Goal: Information Seeking & Learning: Learn about a topic

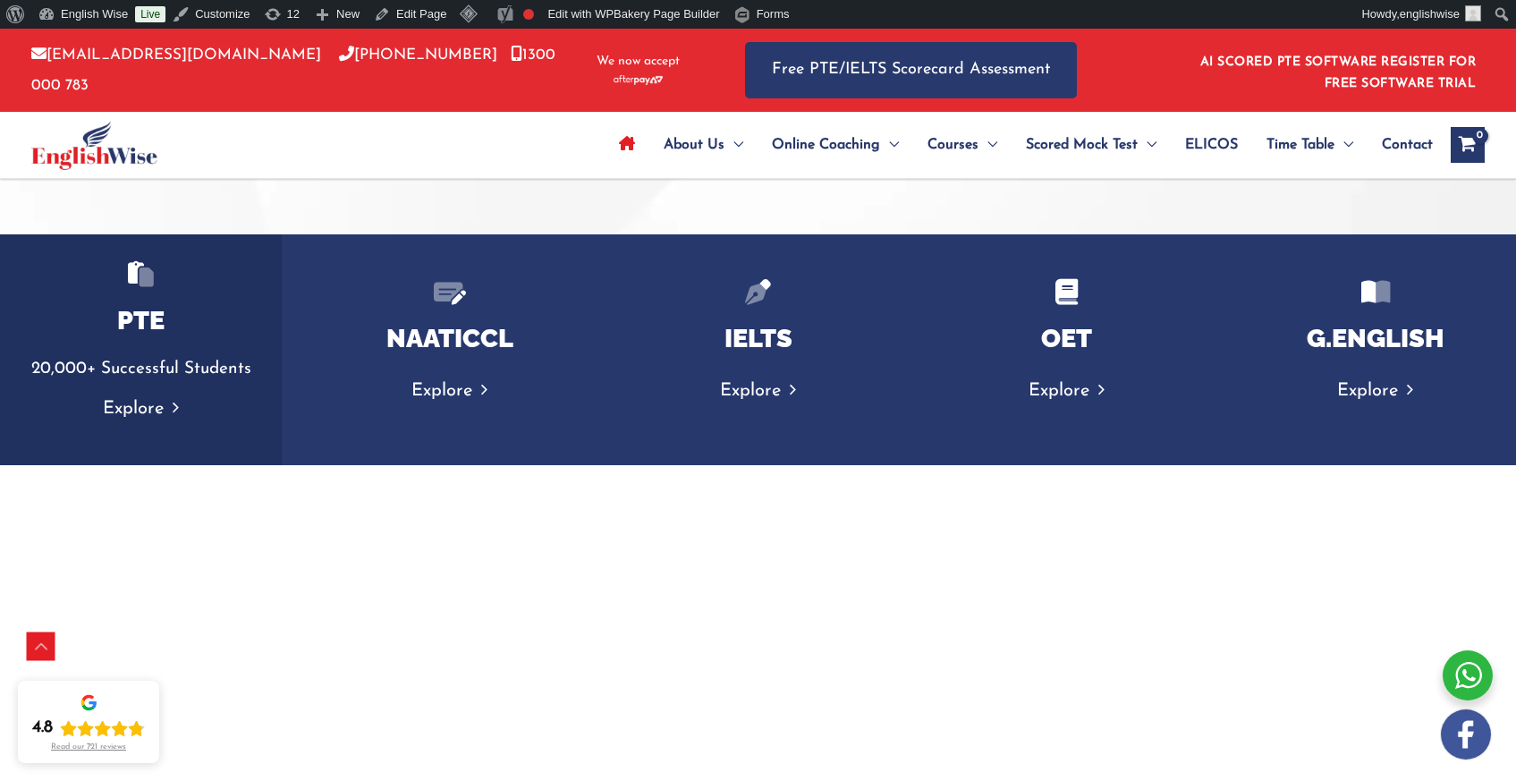
scroll to position [2918, 0]
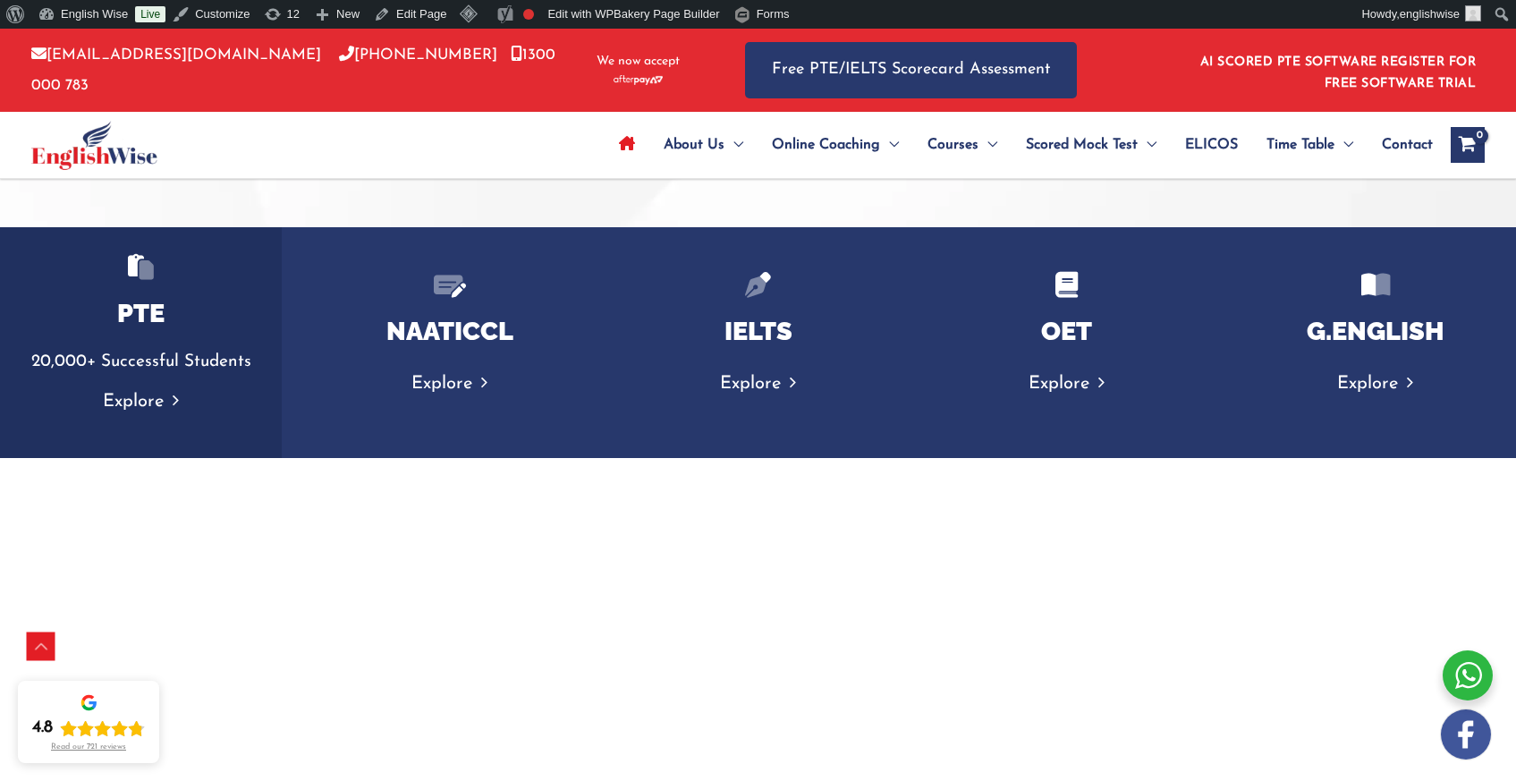
click at [256, 361] on p "20,000+ Successful Students" at bounding box center [141, 362] width 246 height 30
drag, startPoint x: 253, startPoint y: 364, endPoint x: 12, endPoint y: 363, distance: 241.4
click at [18, 363] on p "20,000+ Successful Students" at bounding box center [141, 362] width 246 height 30
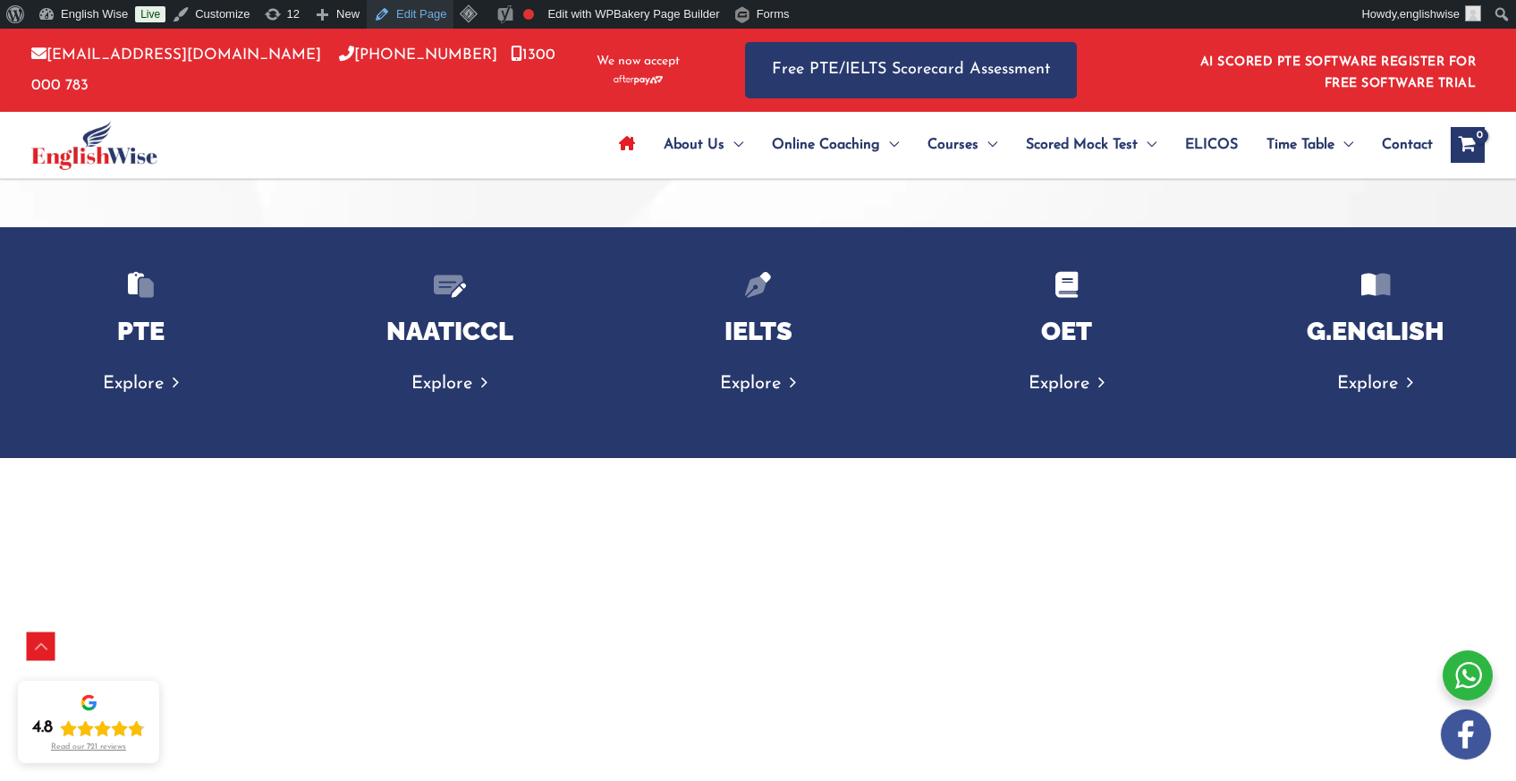
copy p "20,000+ Successful Students"
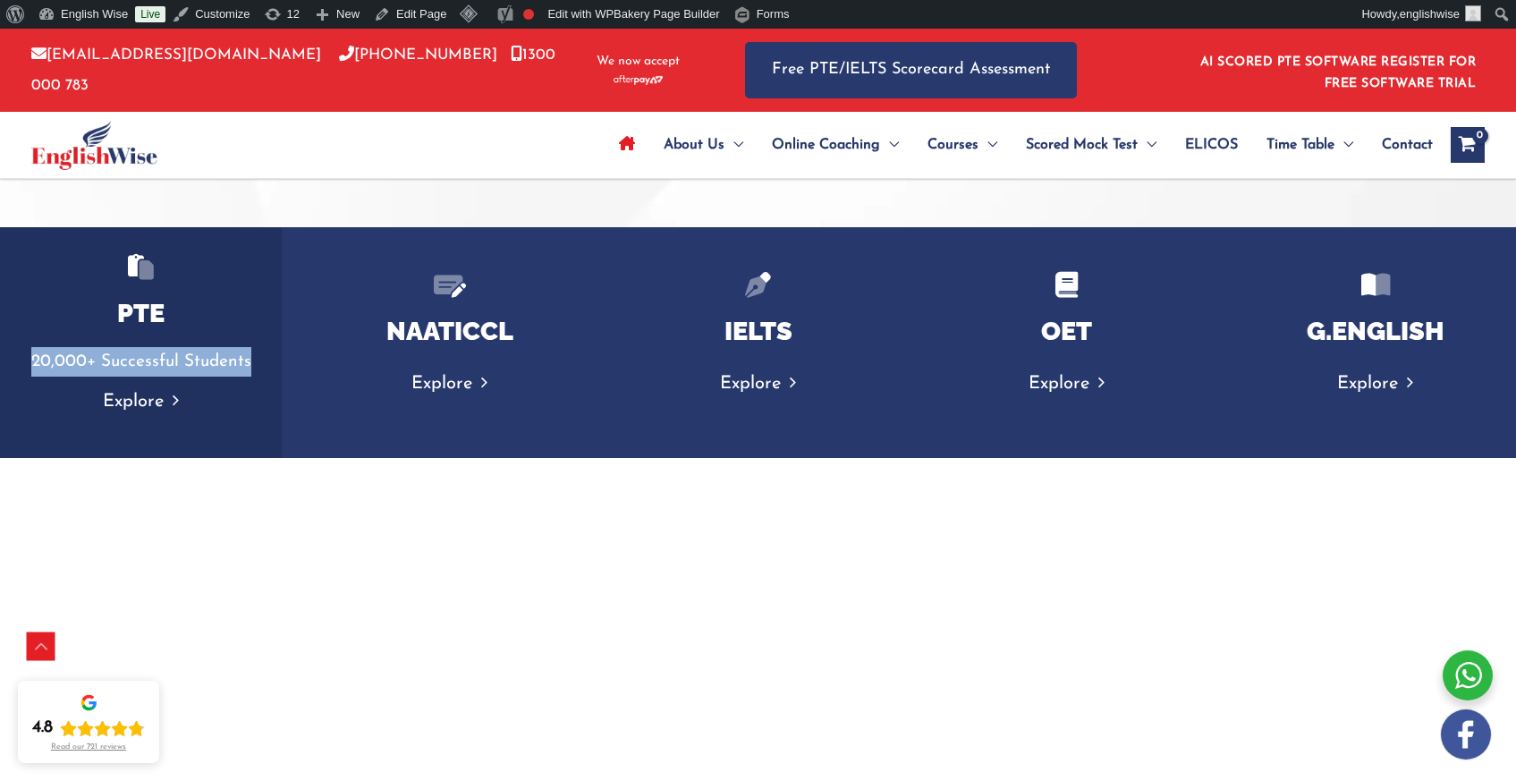
click at [131, 403] on link "Explore" at bounding box center [141, 402] width 76 height 18
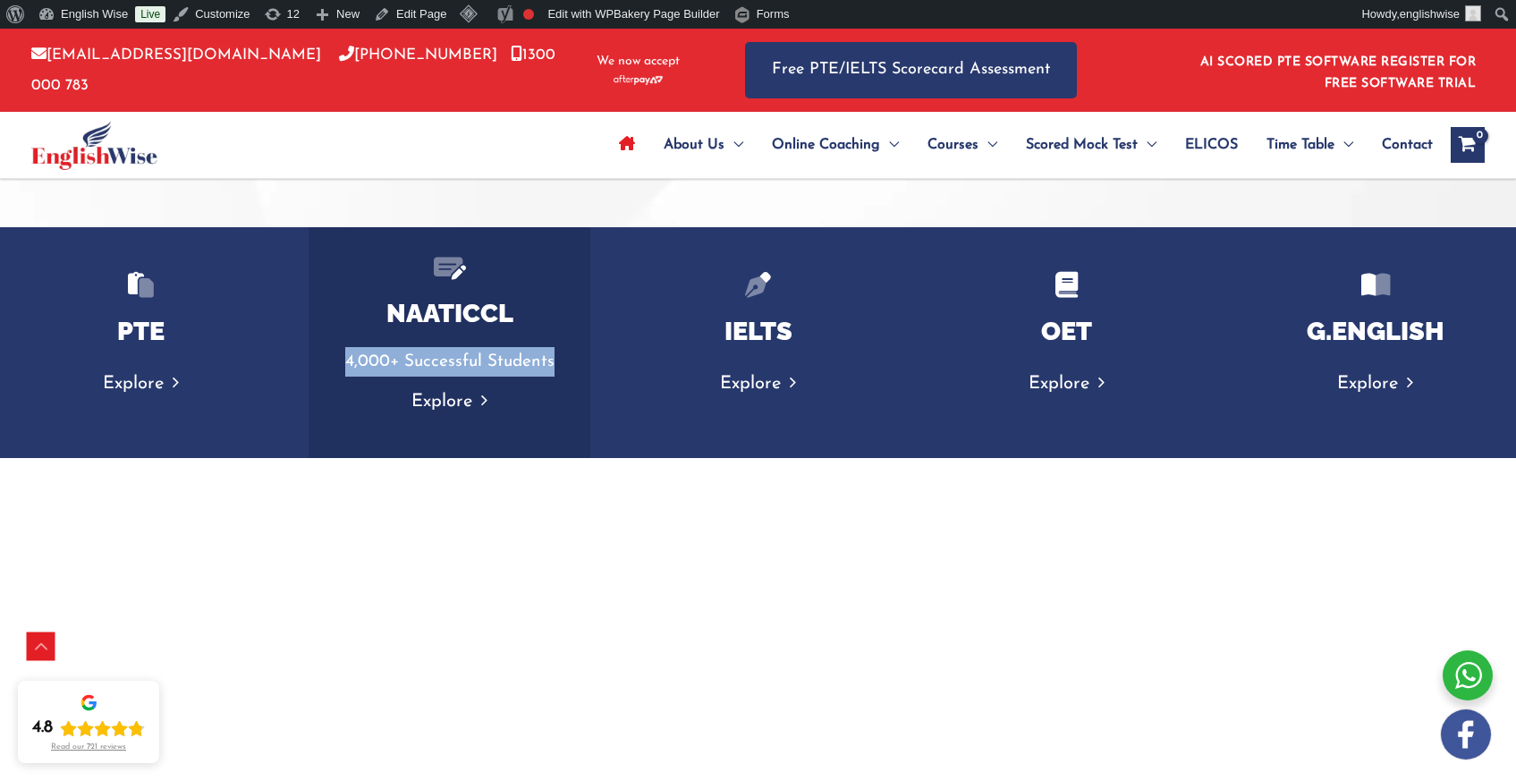
drag, startPoint x: 344, startPoint y: 364, endPoint x: 553, endPoint y: 364, distance: 208.3
click at [553, 364] on p "4,000+ Successful Students" at bounding box center [449, 362] width 246 height 30
copy p "4,000+ Successful Students"
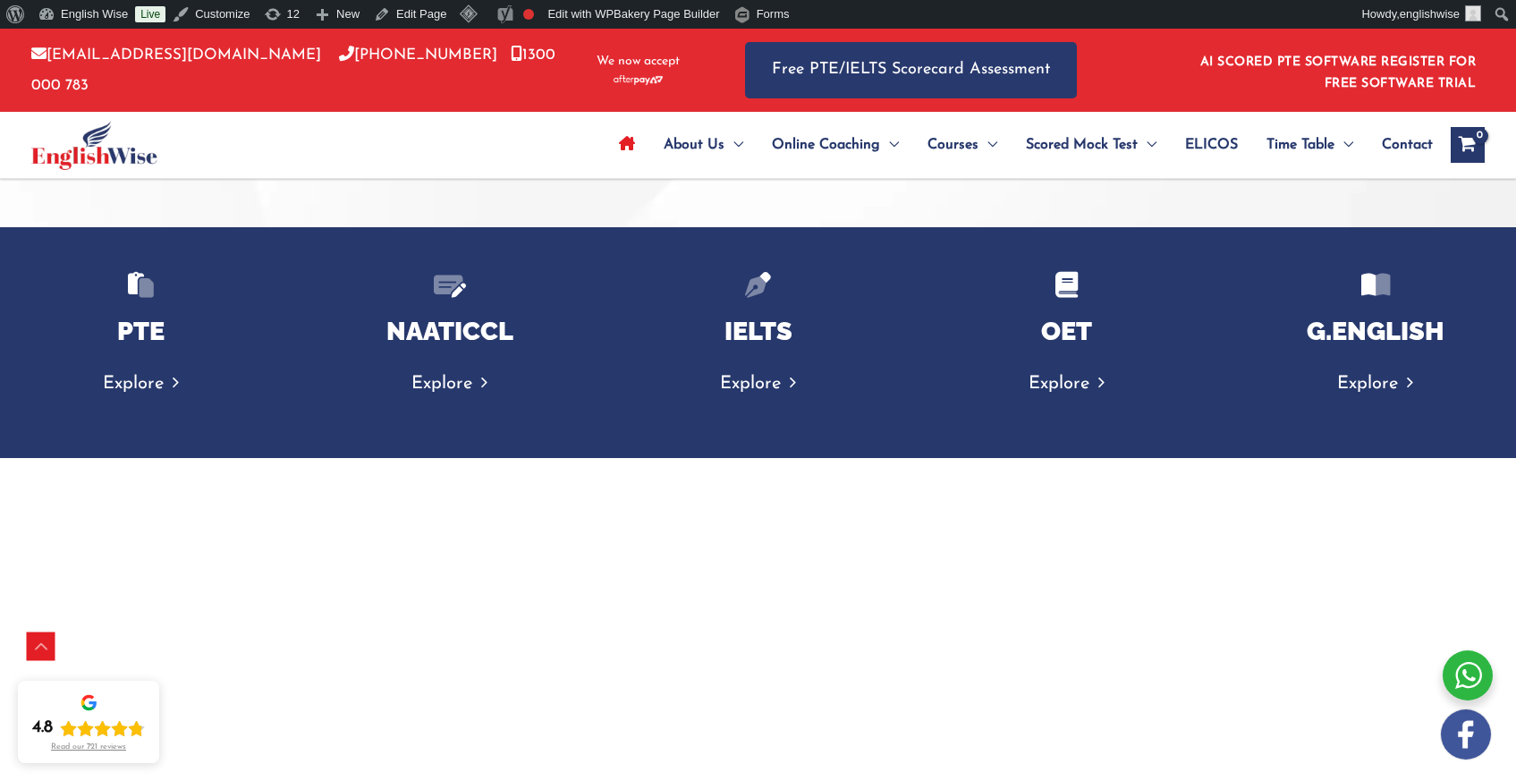
copy p "4,000+ Successful Students"
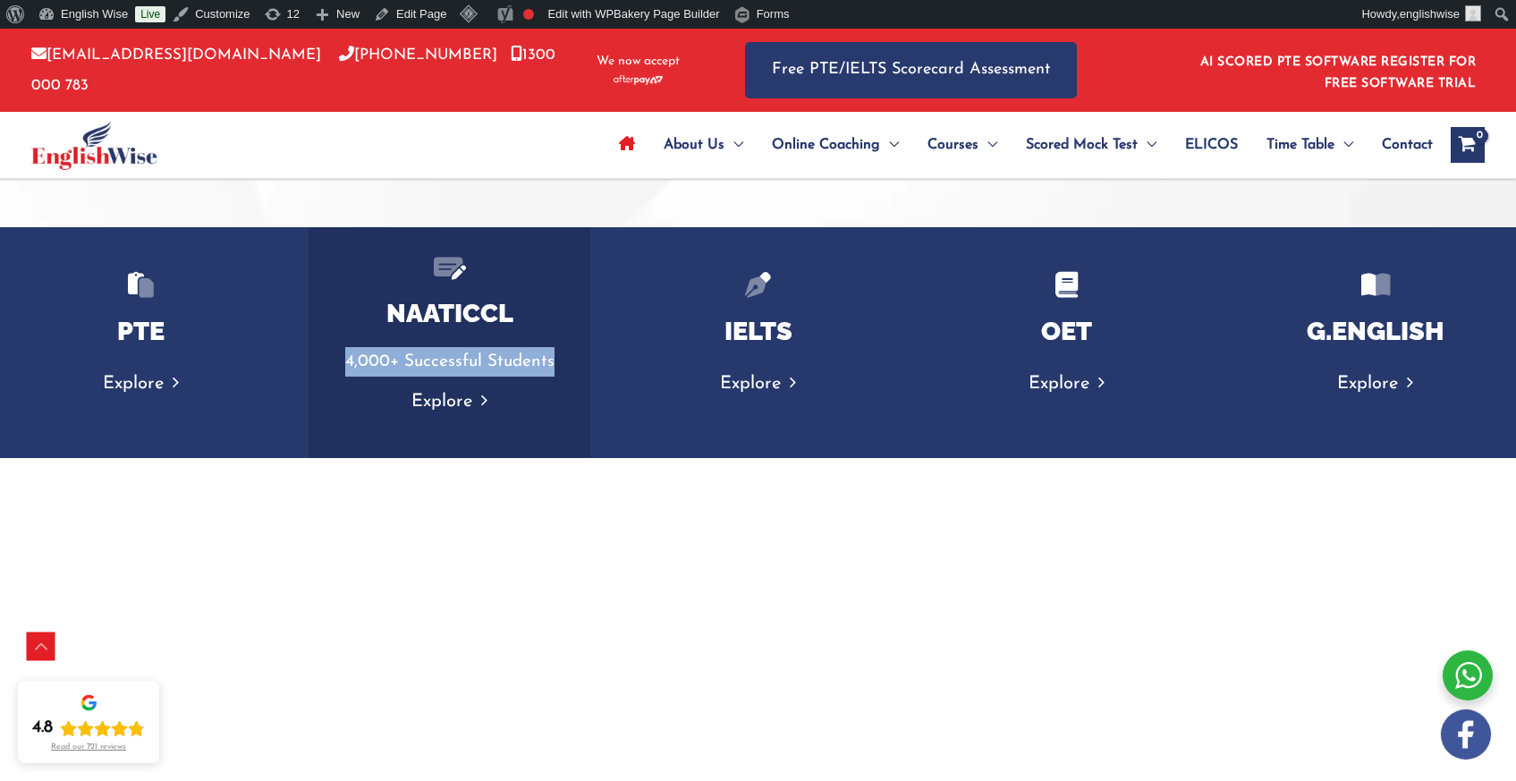
click at [462, 401] on link "Explore" at bounding box center [449, 402] width 76 height 18
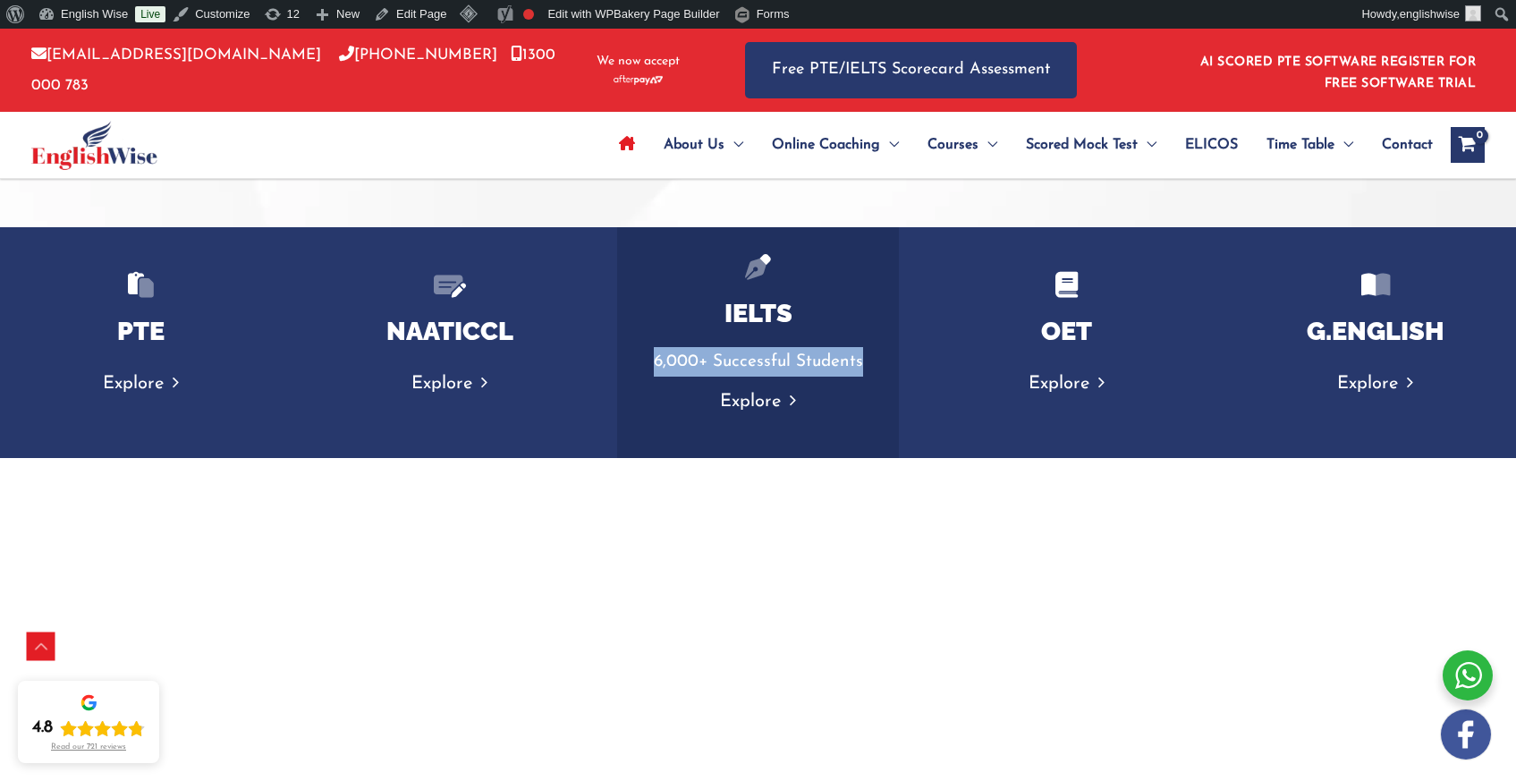
drag, startPoint x: 655, startPoint y: 359, endPoint x: 866, endPoint y: 359, distance: 211.0
click at [866, 359] on p "6,000+ Successful Students" at bounding box center [758, 362] width 246 height 30
copy p "6,000+ Successful Students"
click at [745, 402] on link "Explore" at bounding box center [758, 402] width 76 height 18
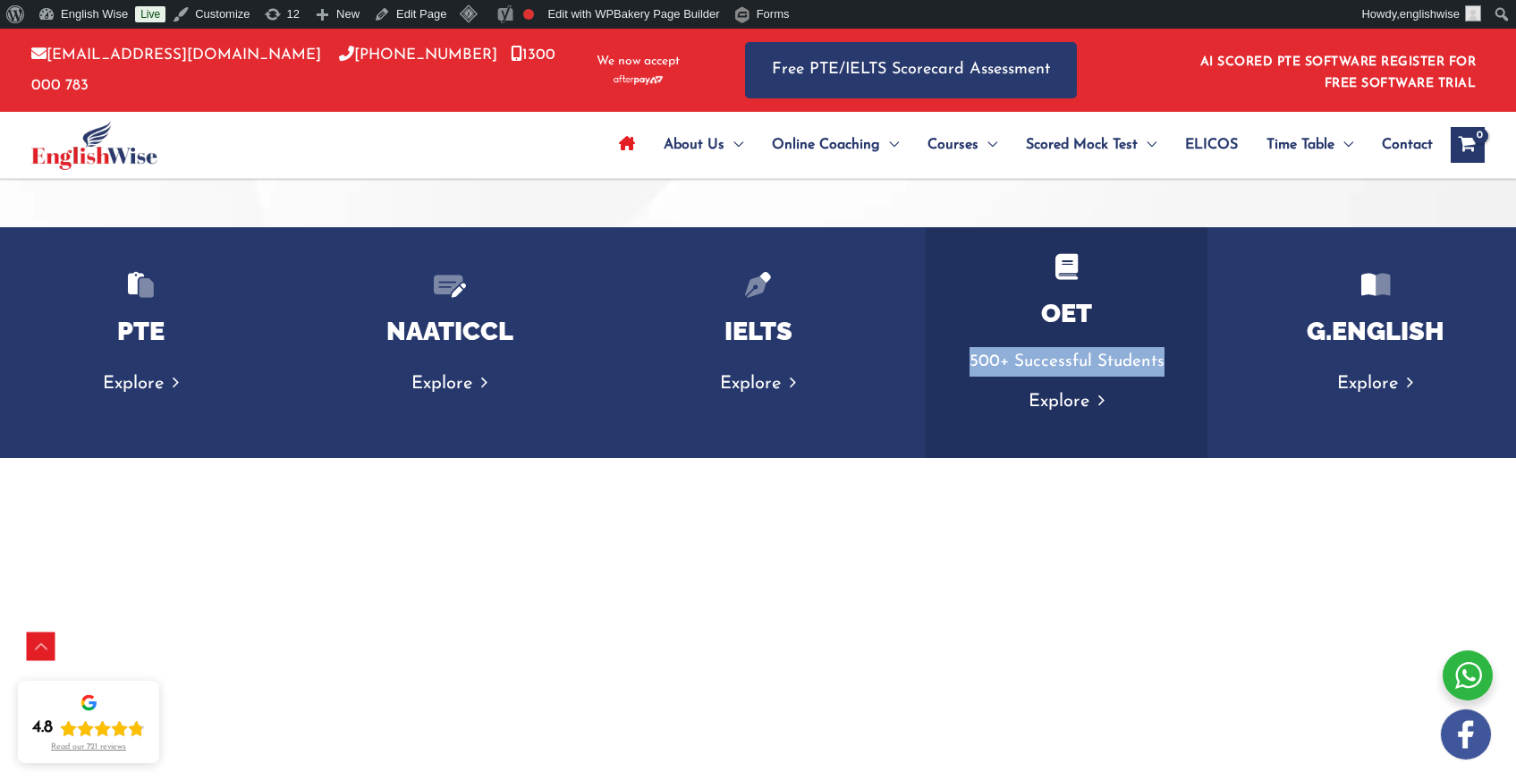
drag, startPoint x: 1166, startPoint y: 360, endPoint x: 958, endPoint y: 362, distance: 208.4
click at [958, 362] on p "500+ Successful Students" at bounding box center [1066, 362] width 246 height 30
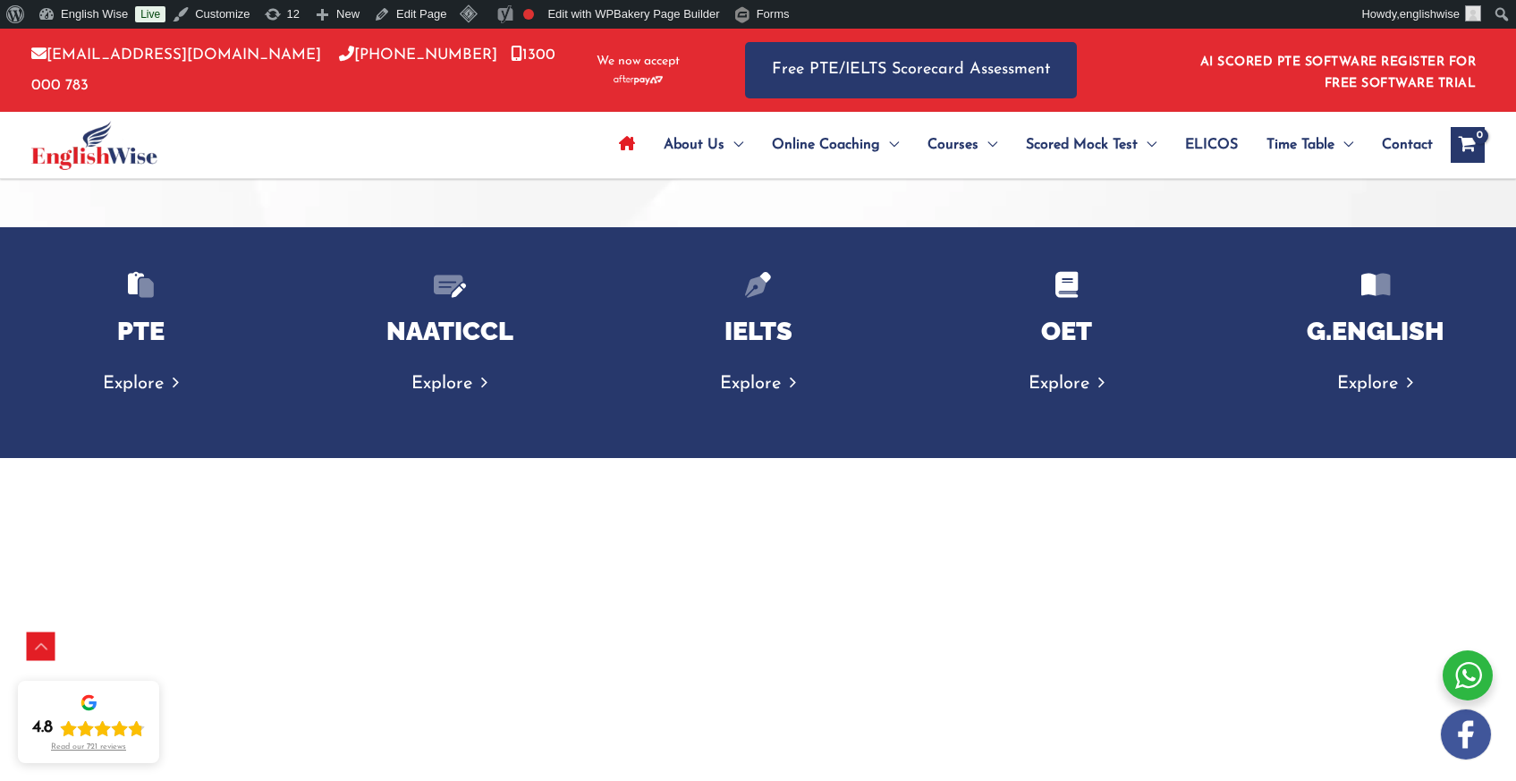
copy p "500+ Successful Students"
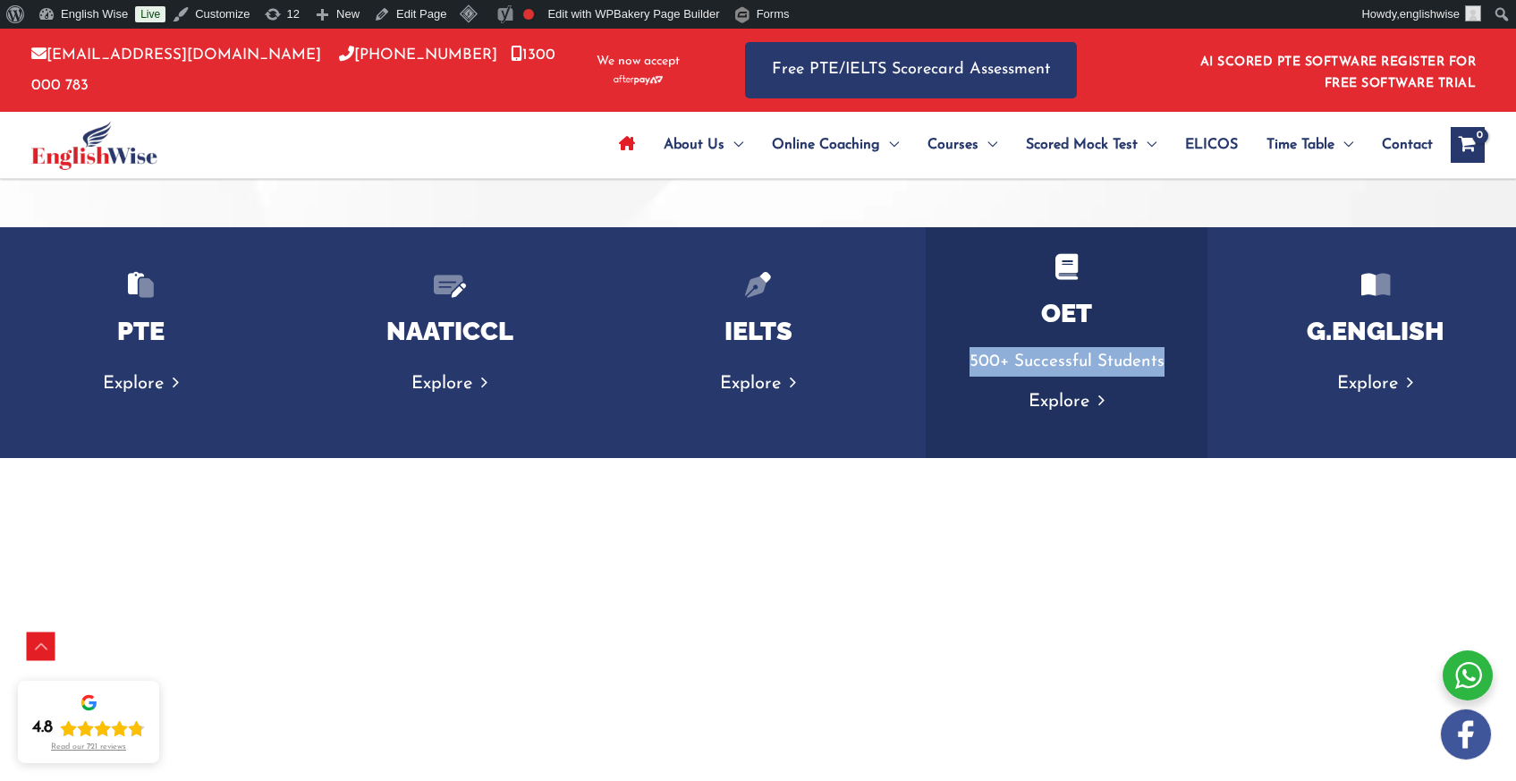
click at [1083, 401] on link "Explore" at bounding box center [1066, 402] width 76 height 18
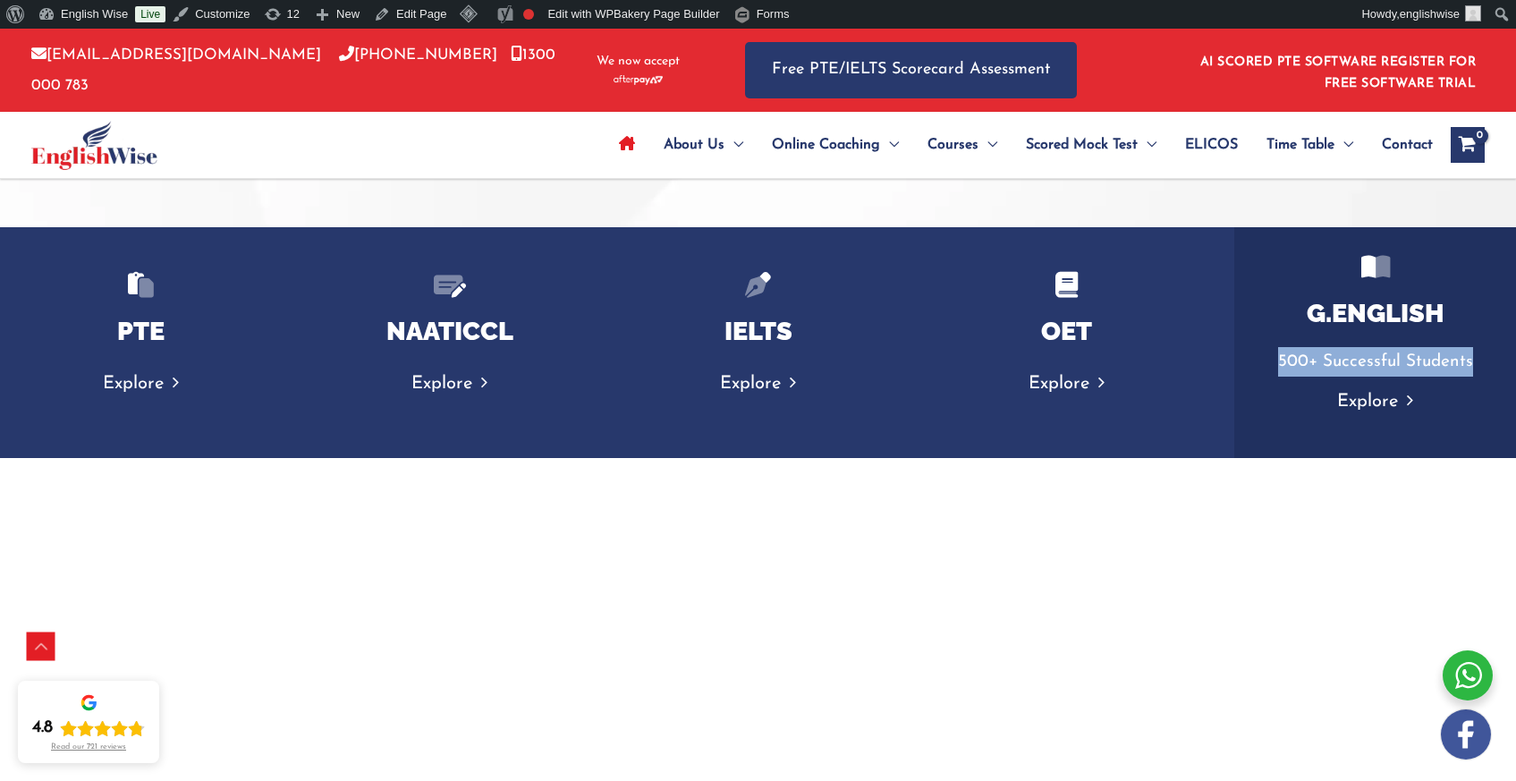
drag, startPoint x: 1282, startPoint y: 362, endPoint x: 1476, endPoint y: 360, distance: 194.0
click at [1476, 360] on p "500+ Successful Students" at bounding box center [1375, 362] width 246 height 30
copy p "500+ Successful Students"
click at [1375, 402] on link "Explore" at bounding box center [1375, 402] width 76 height 18
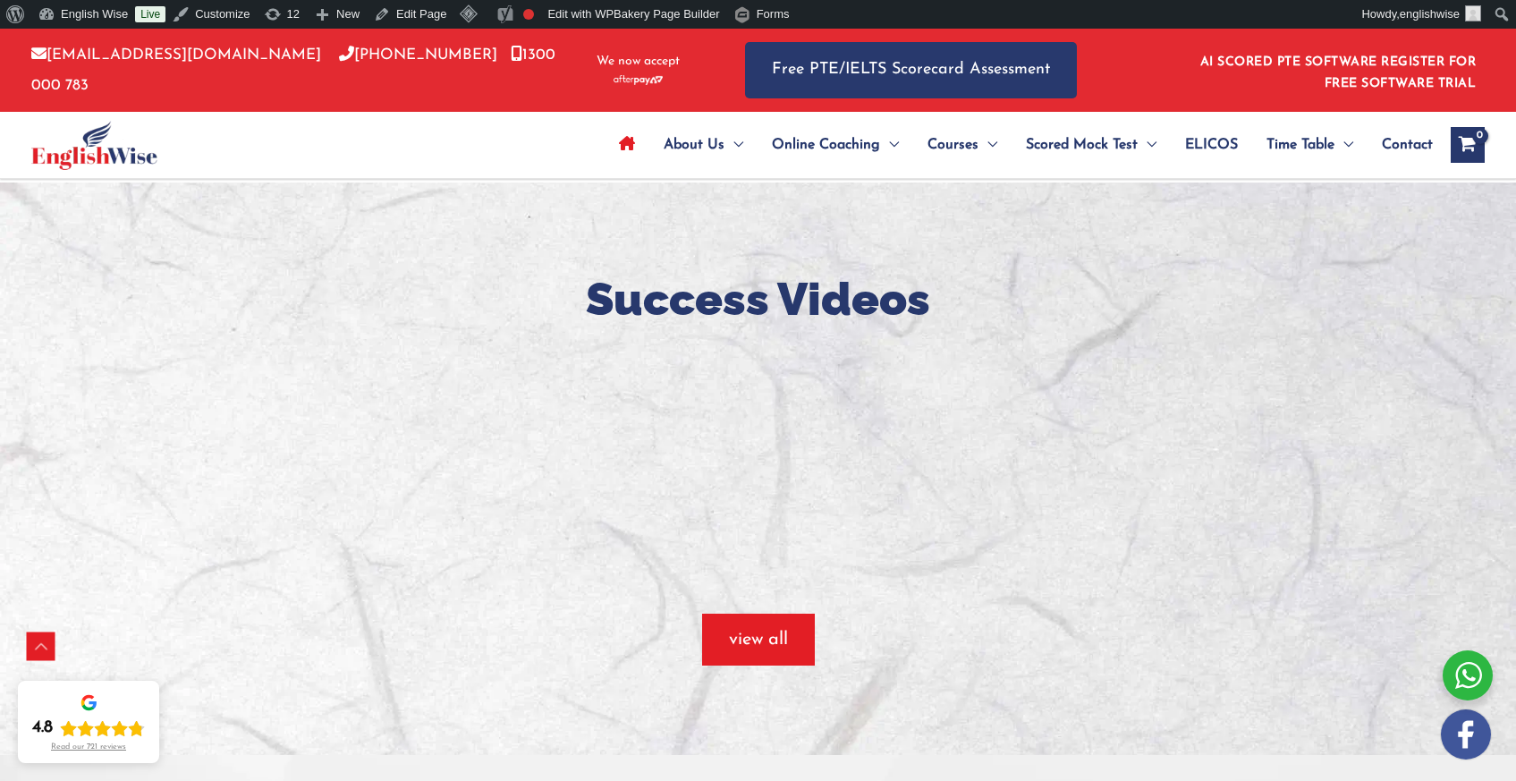
scroll to position [1358, 0]
